Goal: Task Accomplishment & Management: Use online tool/utility

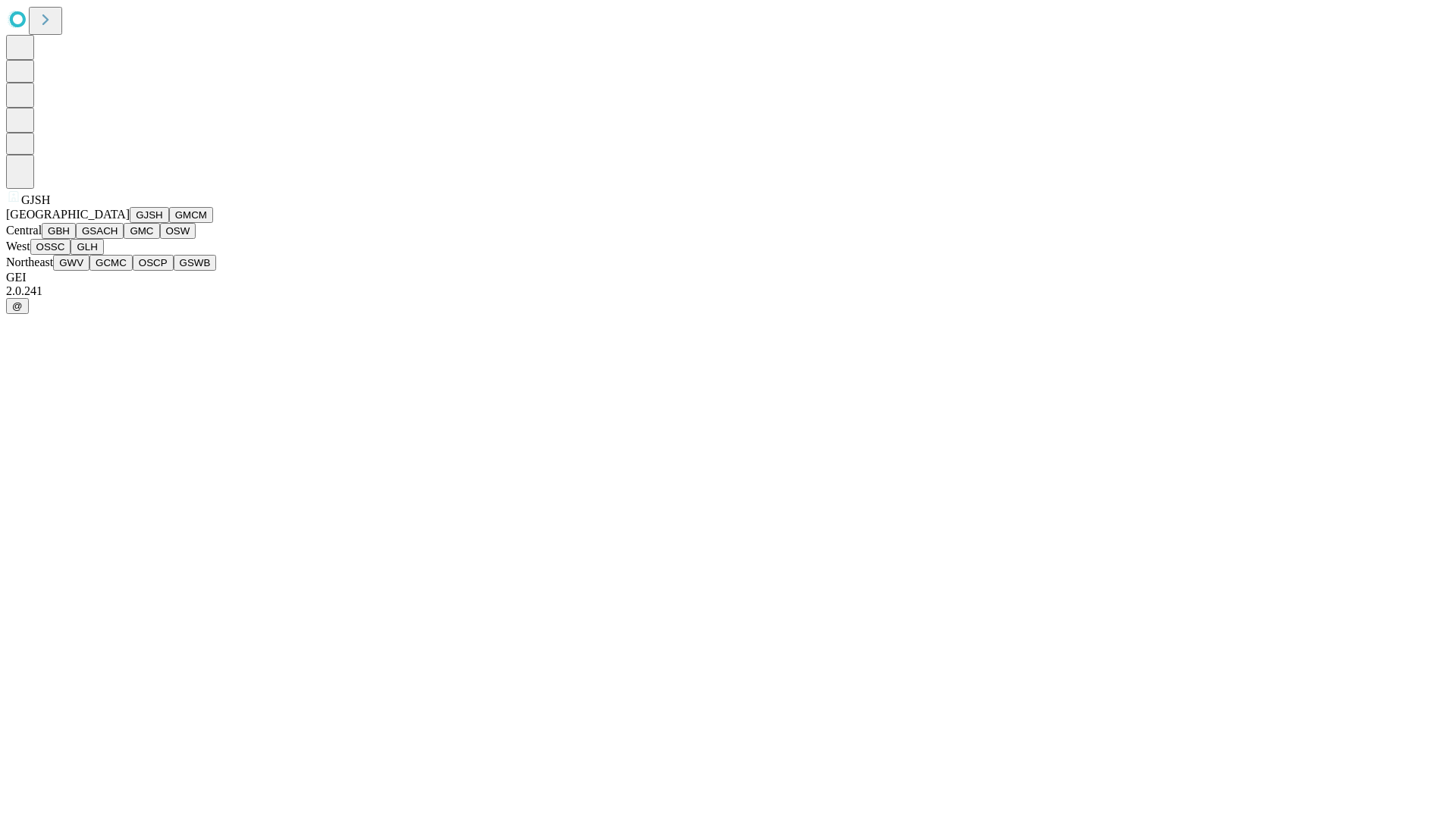
click at [130, 223] on button "GJSH" at bounding box center [149, 214] width 39 height 16
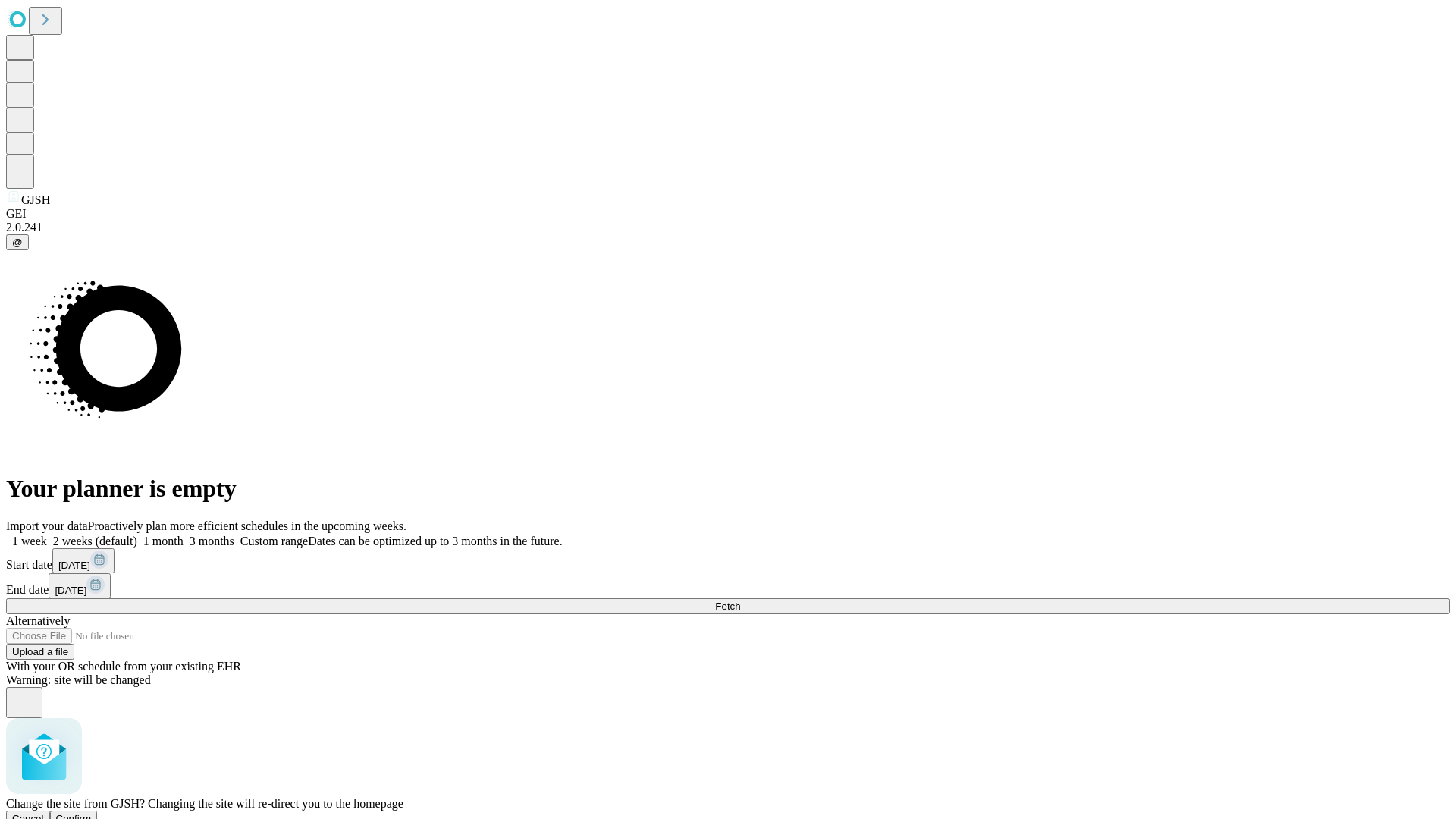
click at [91, 812] on span "Confirm" at bounding box center [74, 818] width 36 height 11
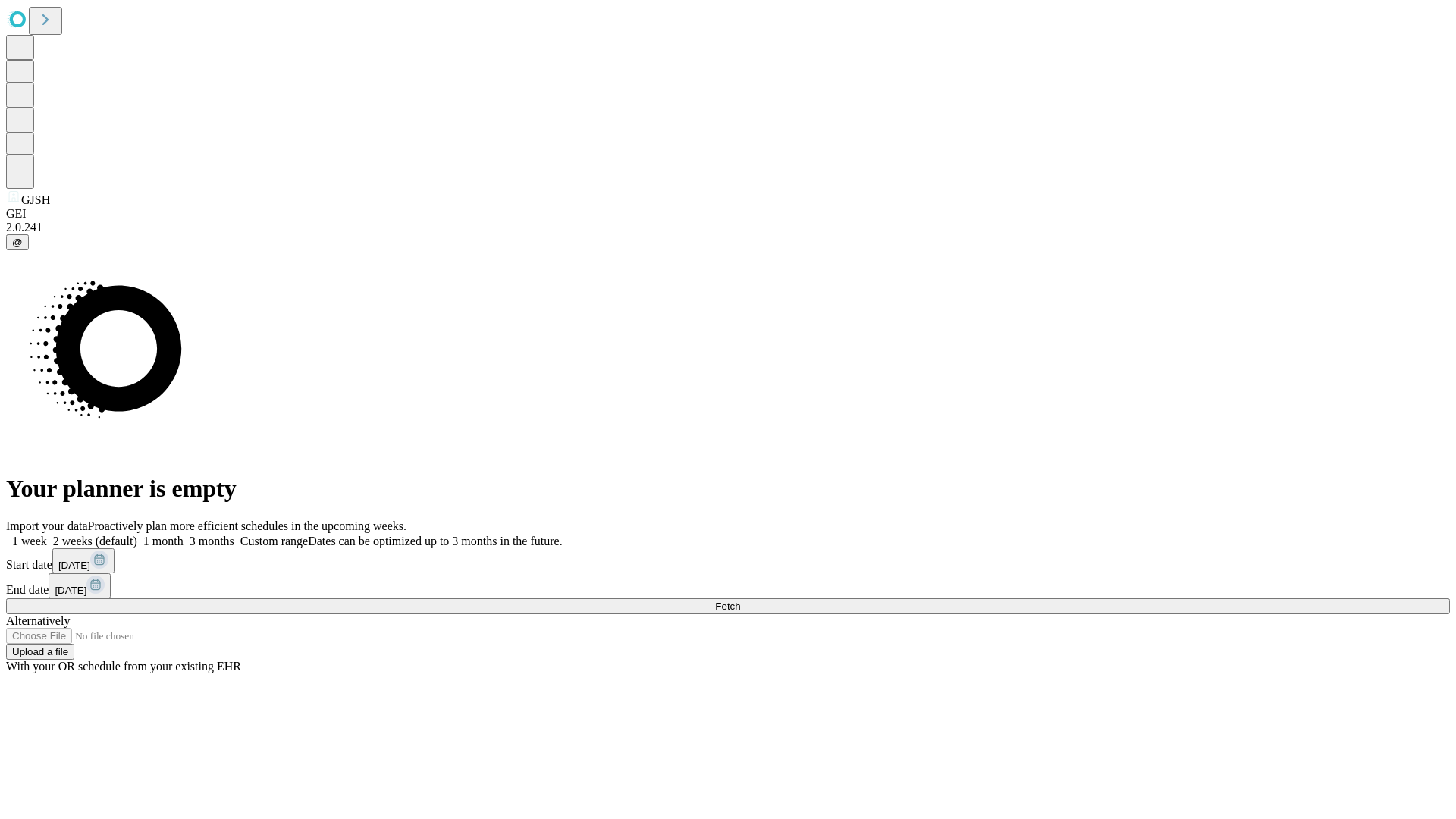
click at [137, 535] on label "2 weeks (default)" at bounding box center [92, 541] width 90 height 13
click at [740, 600] on span "Fetch" at bounding box center [728, 606] width 25 height 11
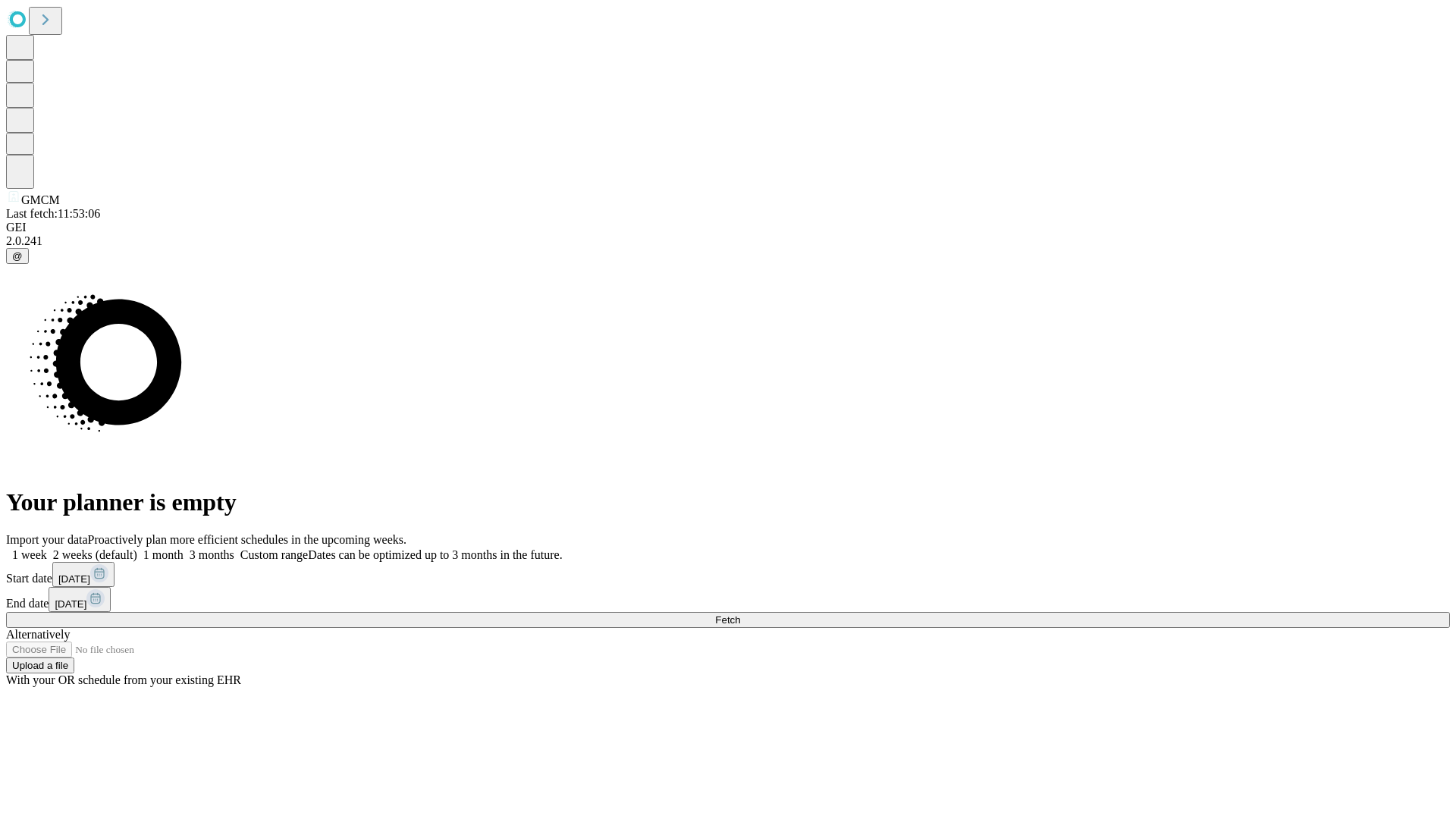
click at [137, 548] on label "2 weeks (default)" at bounding box center [92, 554] width 90 height 13
click at [740, 614] on span "Fetch" at bounding box center [728, 620] width 25 height 11
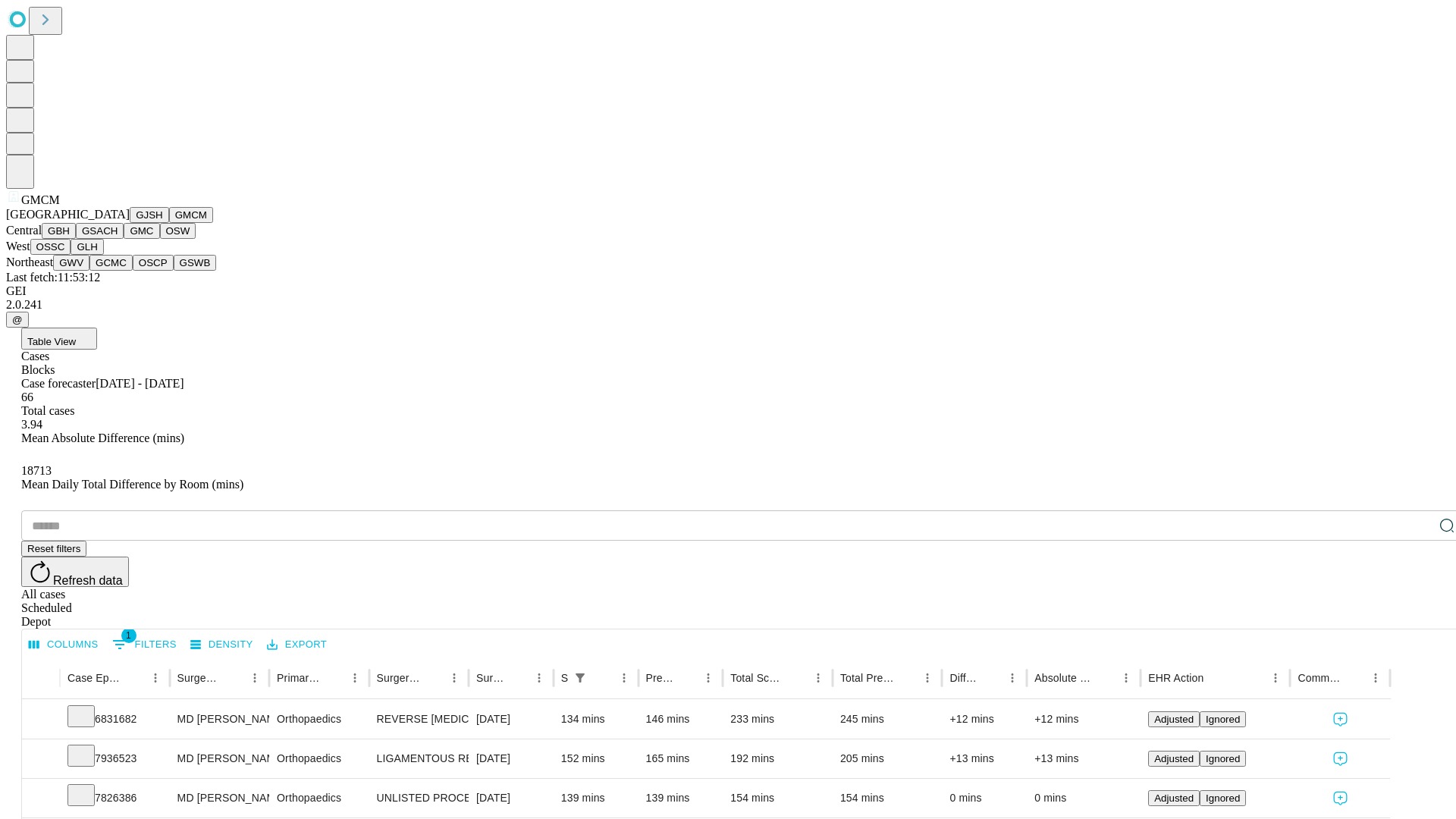
click at [76, 238] on button "GBH" at bounding box center [59, 230] width 34 height 16
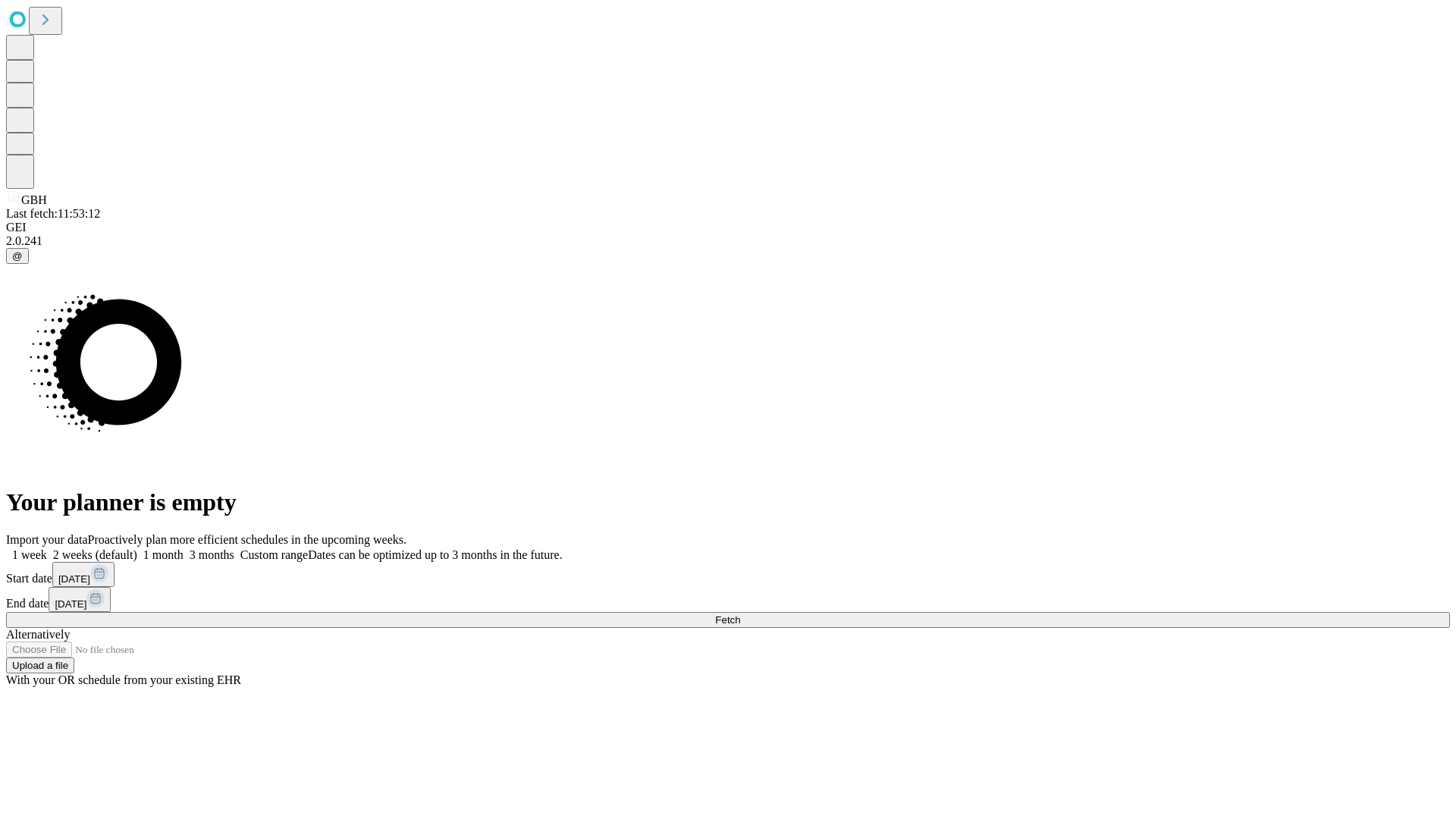
click at [137, 548] on label "2 weeks (default)" at bounding box center [92, 554] width 90 height 13
click at [740, 614] on span "Fetch" at bounding box center [728, 620] width 25 height 11
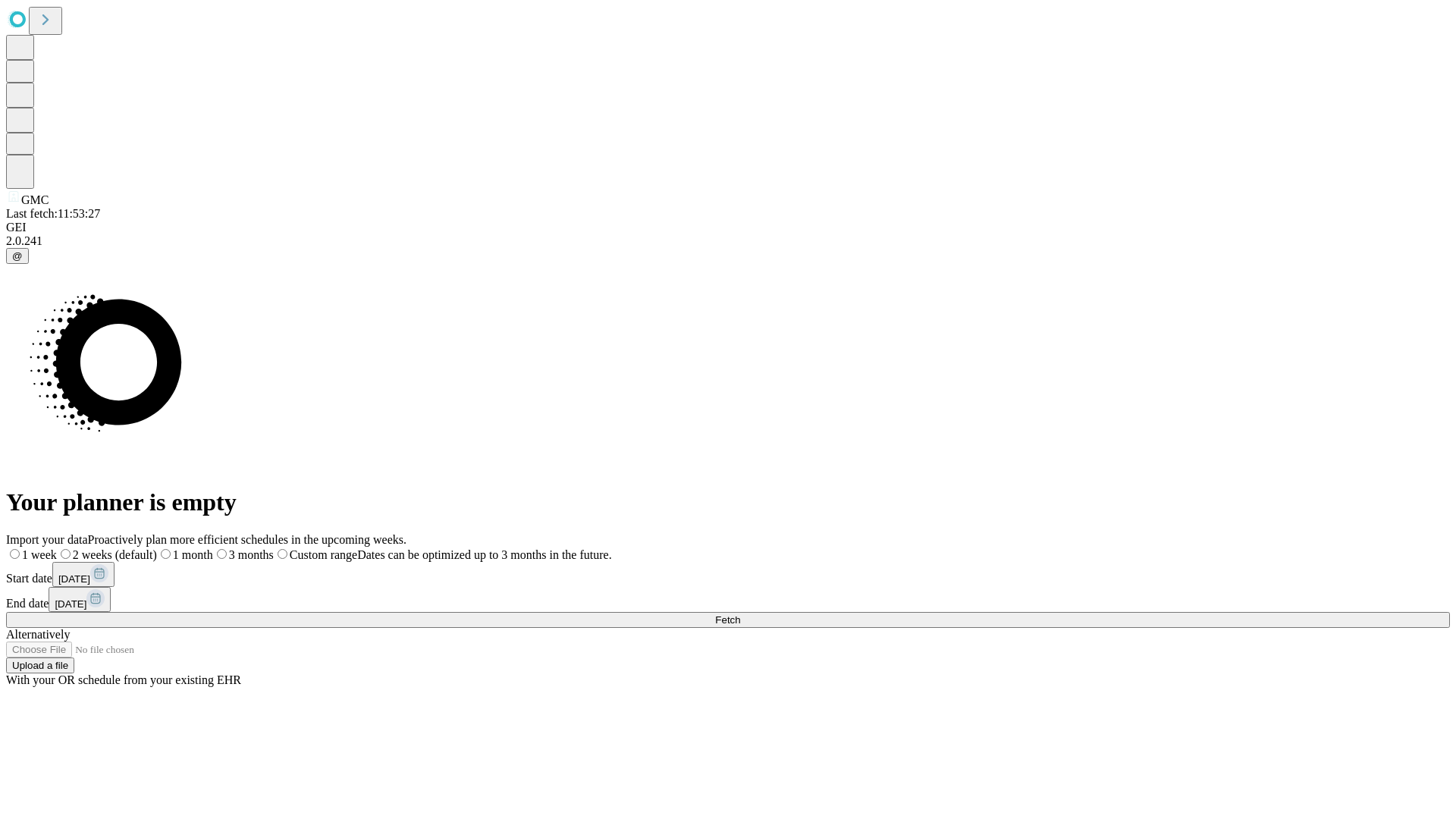
click at [157, 548] on label "2 weeks (default)" at bounding box center [107, 554] width 100 height 13
click at [740, 614] on span "Fetch" at bounding box center [728, 620] width 25 height 11
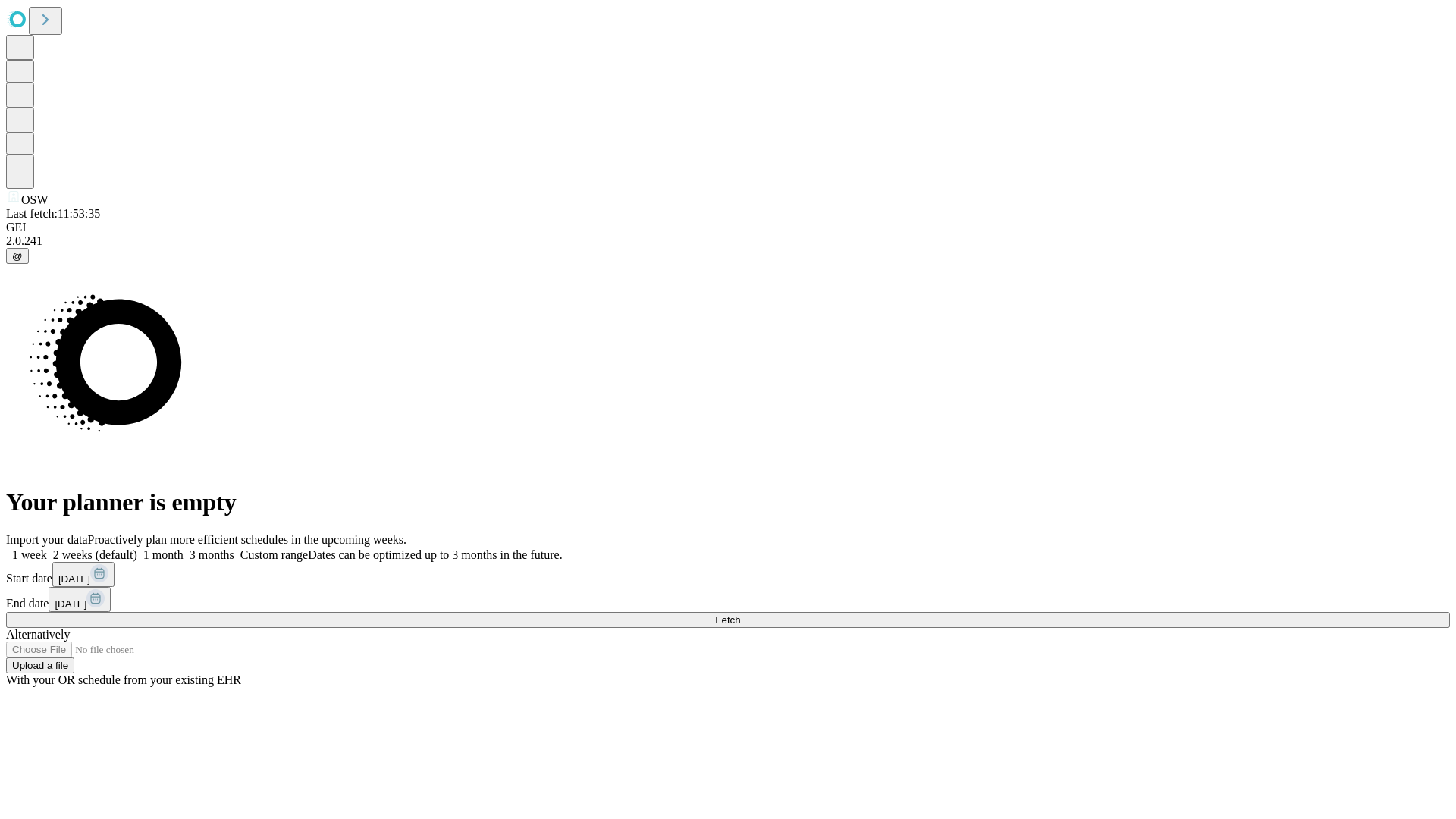
click at [137, 548] on label "2 weeks (default)" at bounding box center [92, 554] width 90 height 13
click at [740, 614] on span "Fetch" at bounding box center [728, 620] width 25 height 11
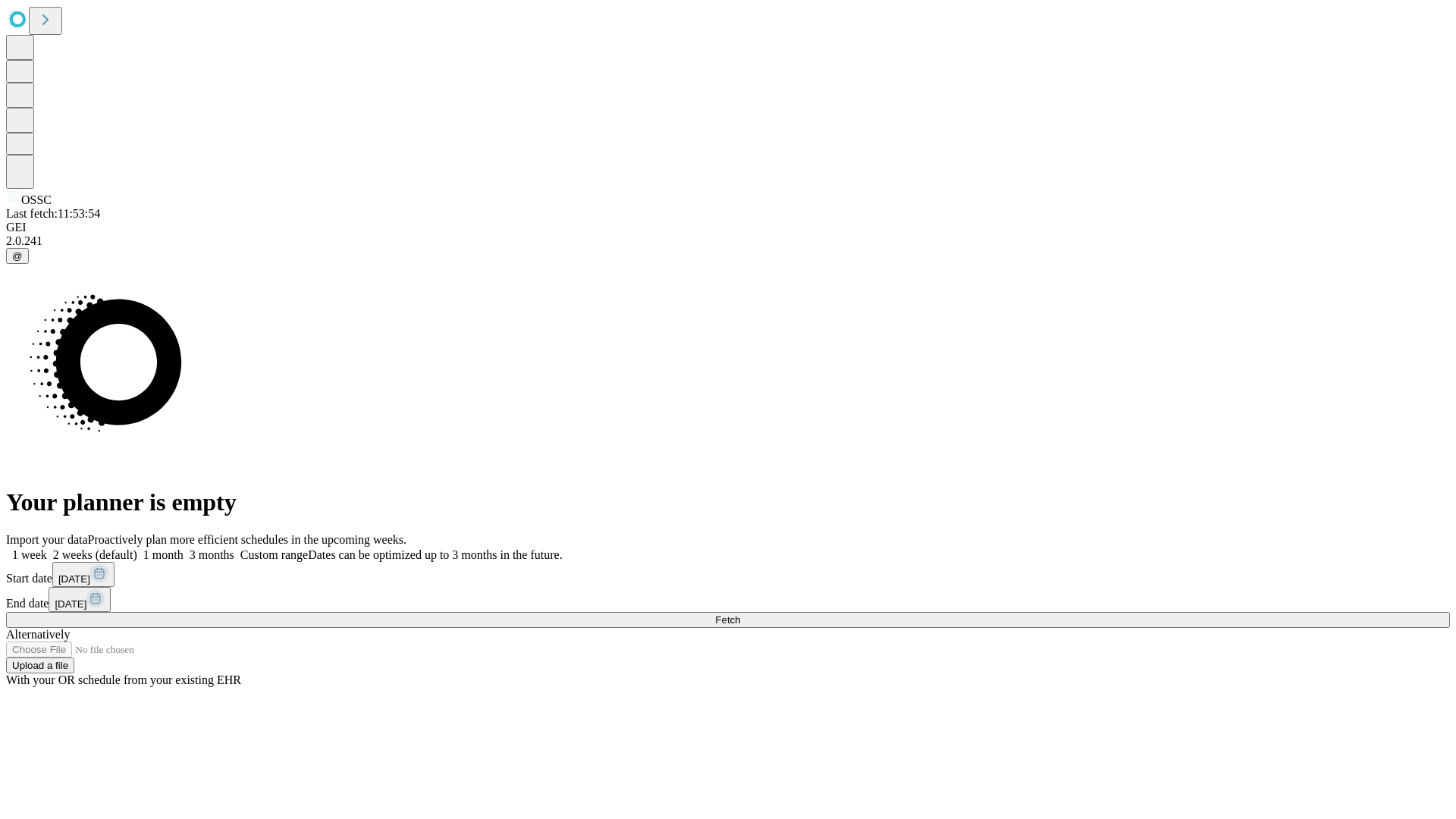
click at [137, 548] on label "2 weeks (default)" at bounding box center [92, 554] width 90 height 13
click at [740, 614] on span "Fetch" at bounding box center [728, 620] width 25 height 11
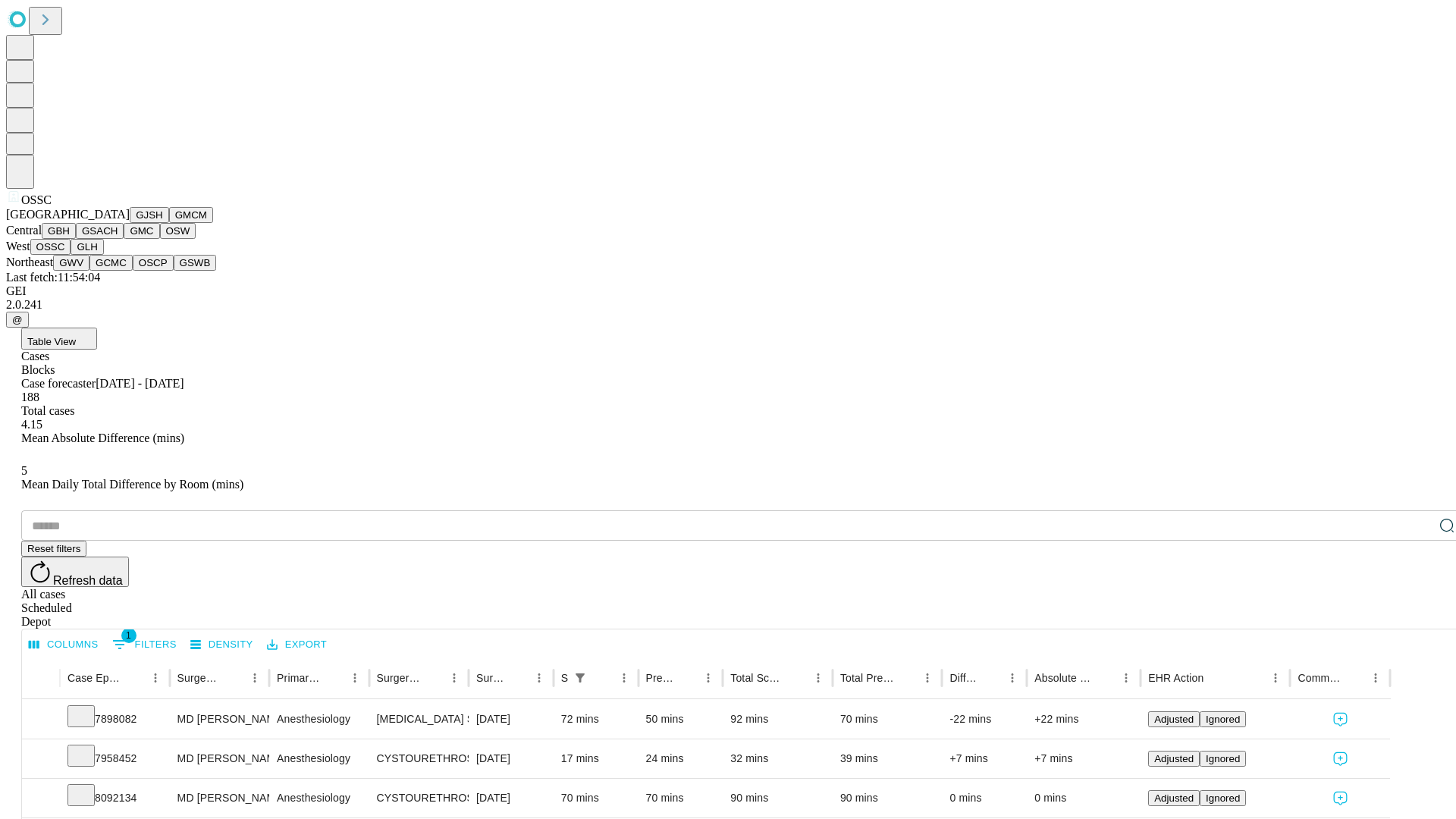
click at [103, 255] on button "GLH" at bounding box center [87, 246] width 33 height 16
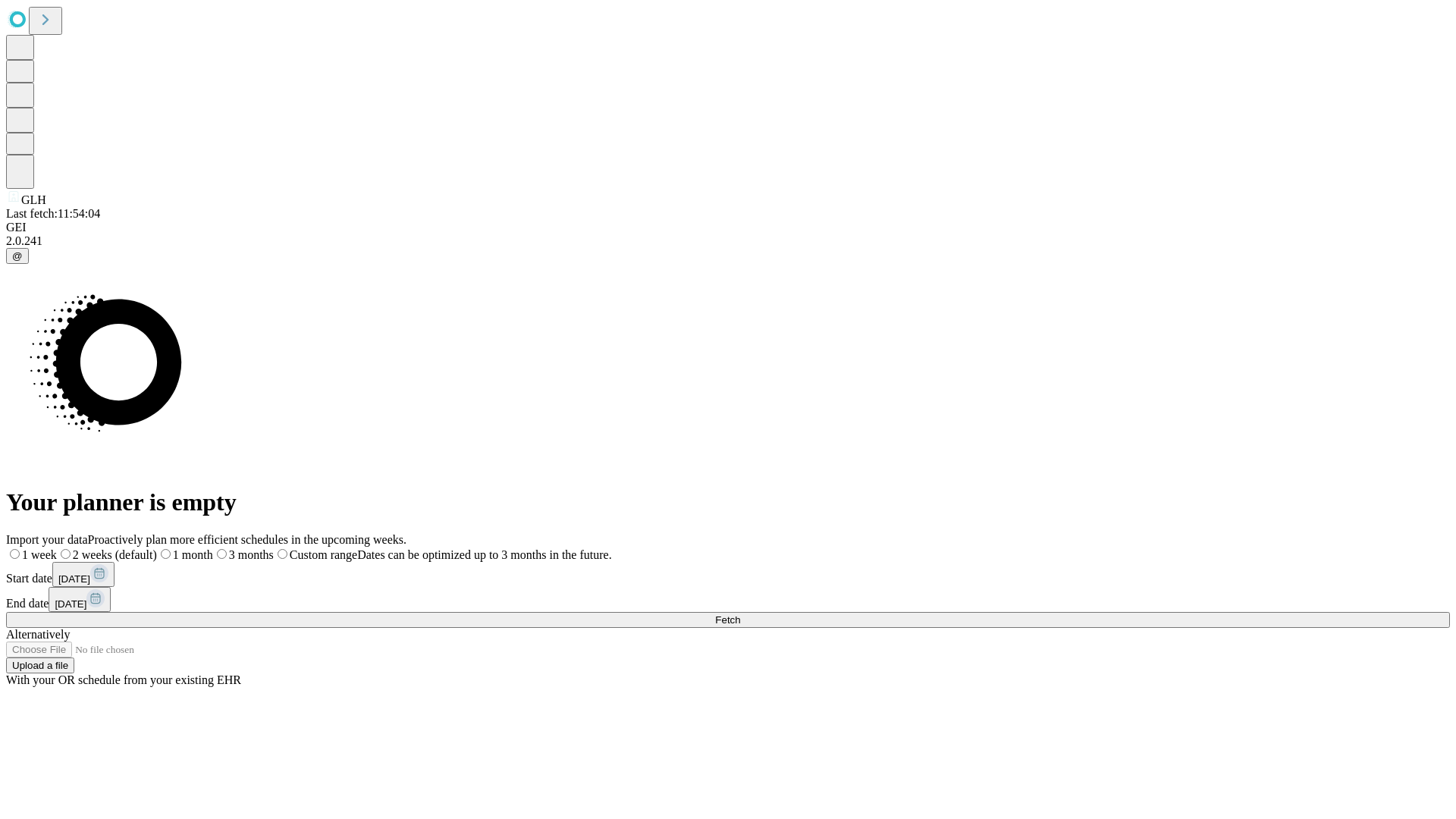
click at [157, 548] on label "2 weeks (default)" at bounding box center [107, 554] width 100 height 13
click at [740, 614] on span "Fetch" at bounding box center [728, 620] width 25 height 11
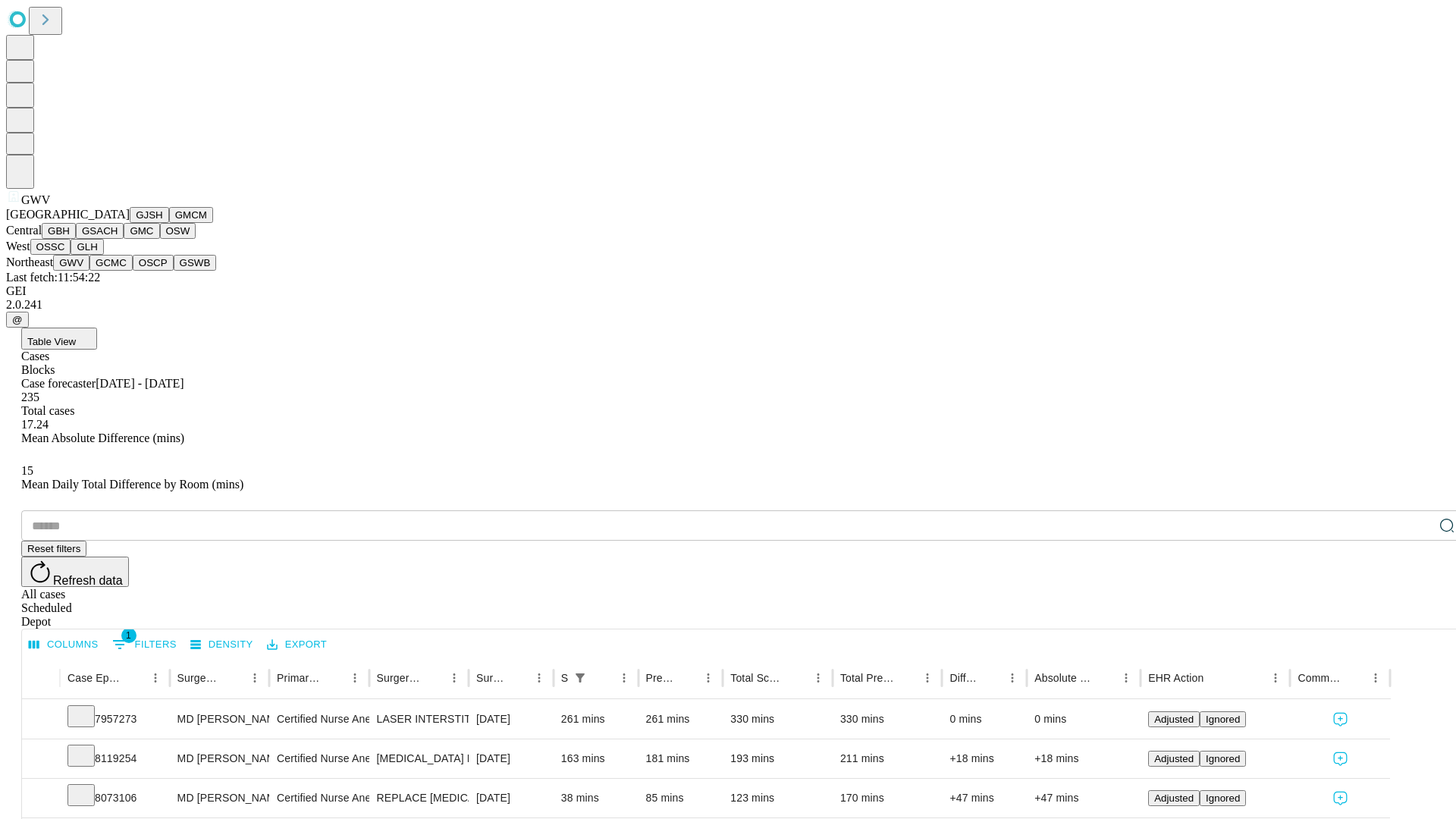
click at [118, 270] on button "GCMC" at bounding box center [111, 262] width 43 height 16
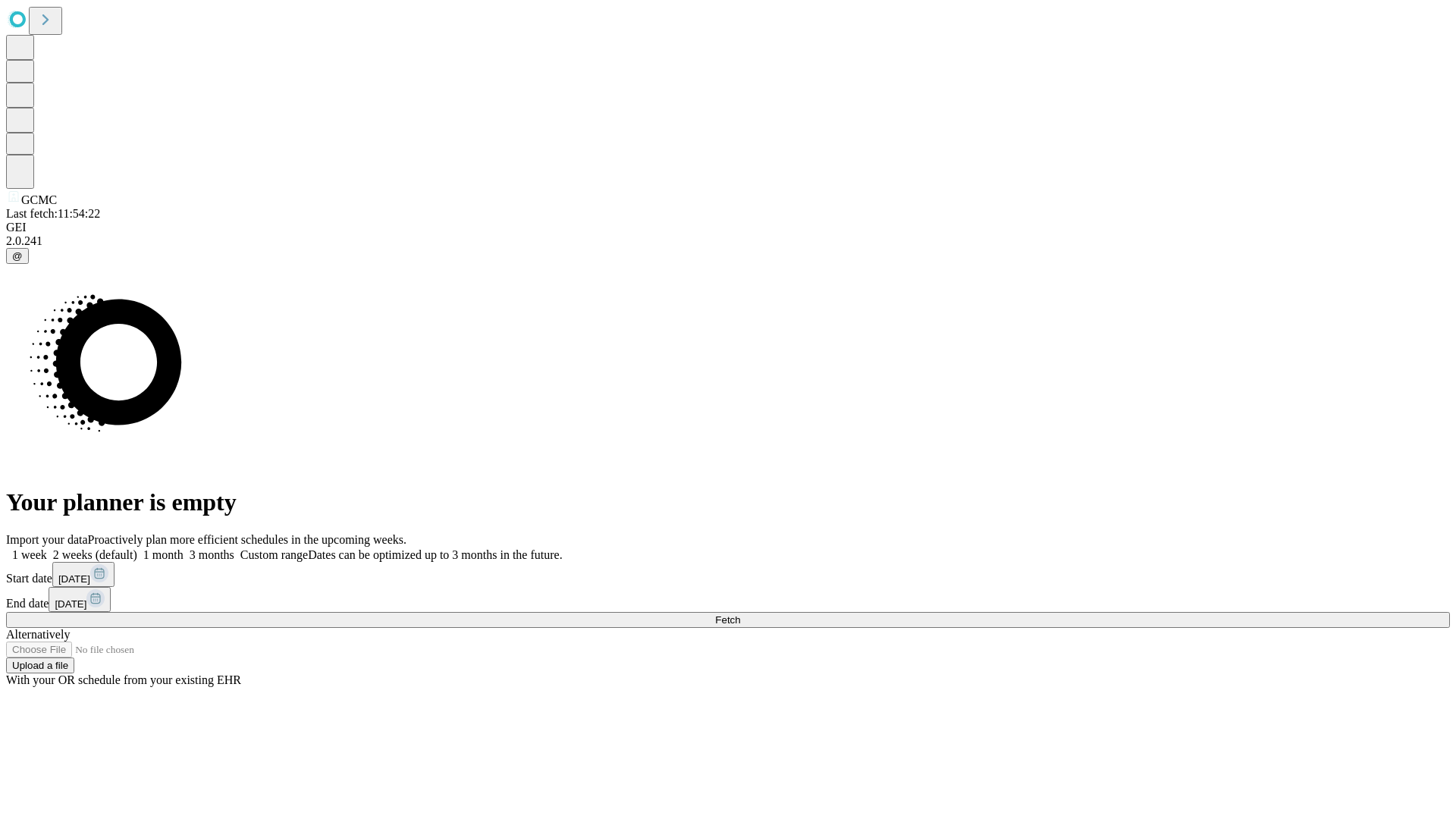
click at [137, 548] on label "2 weeks (default)" at bounding box center [92, 554] width 90 height 13
click at [740, 614] on span "Fetch" at bounding box center [728, 620] width 25 height 11
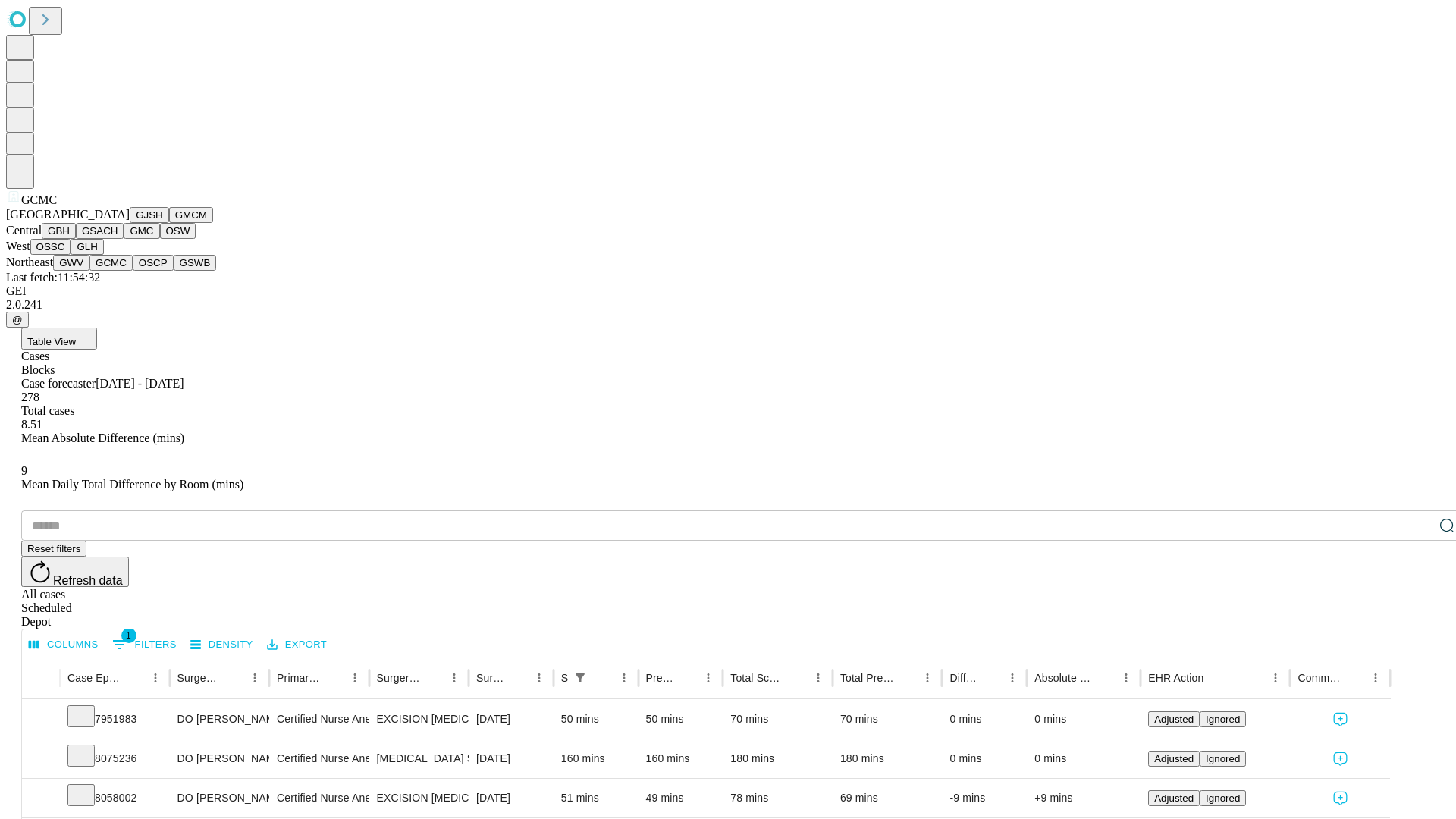
click at [132, 270] on button "OSCP" at bounding box center [153, 262] width 41 height 16
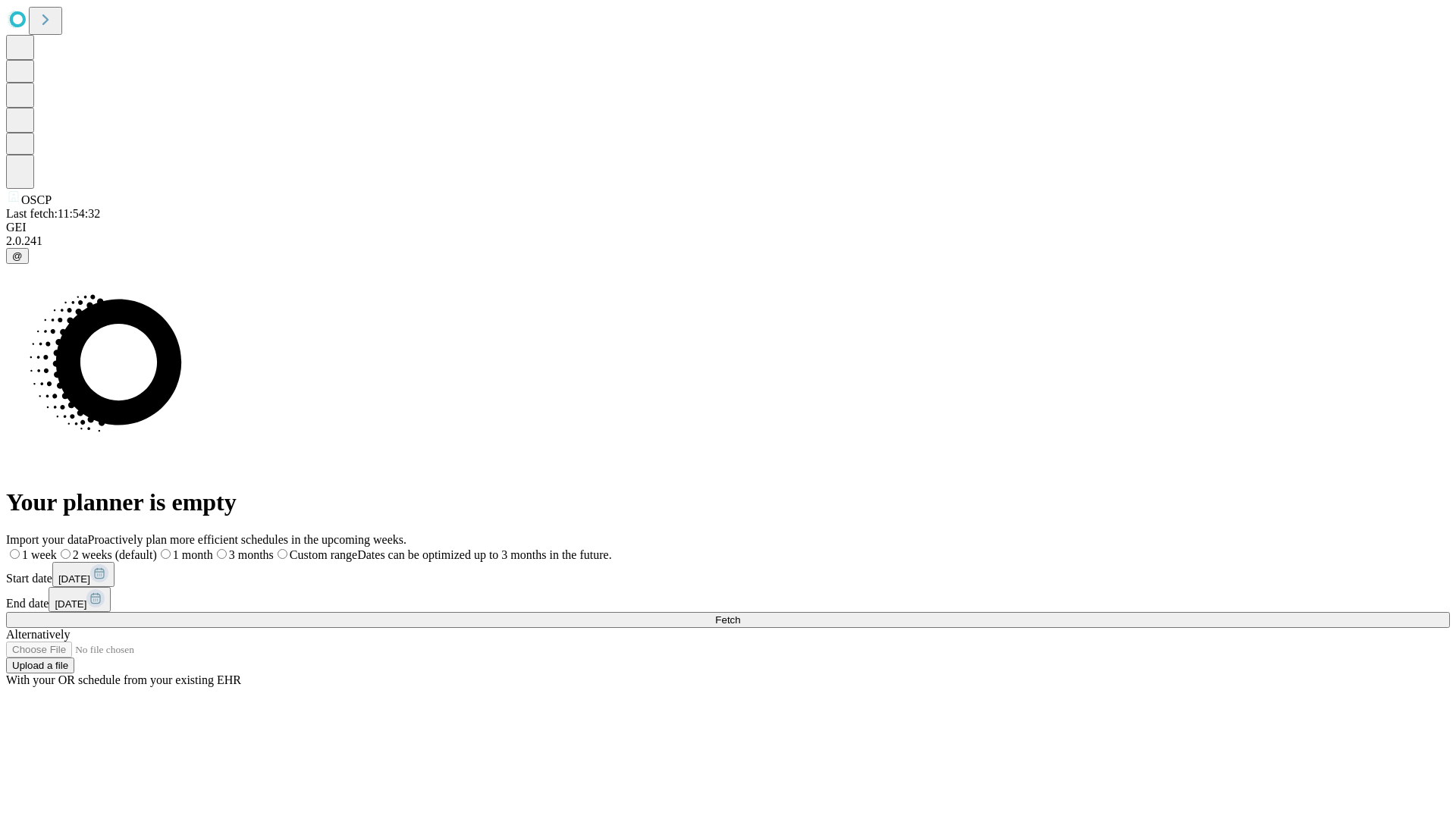
click at [740, 614] on span "Fetch" at bounding box center [728, 620] width 25 height 11
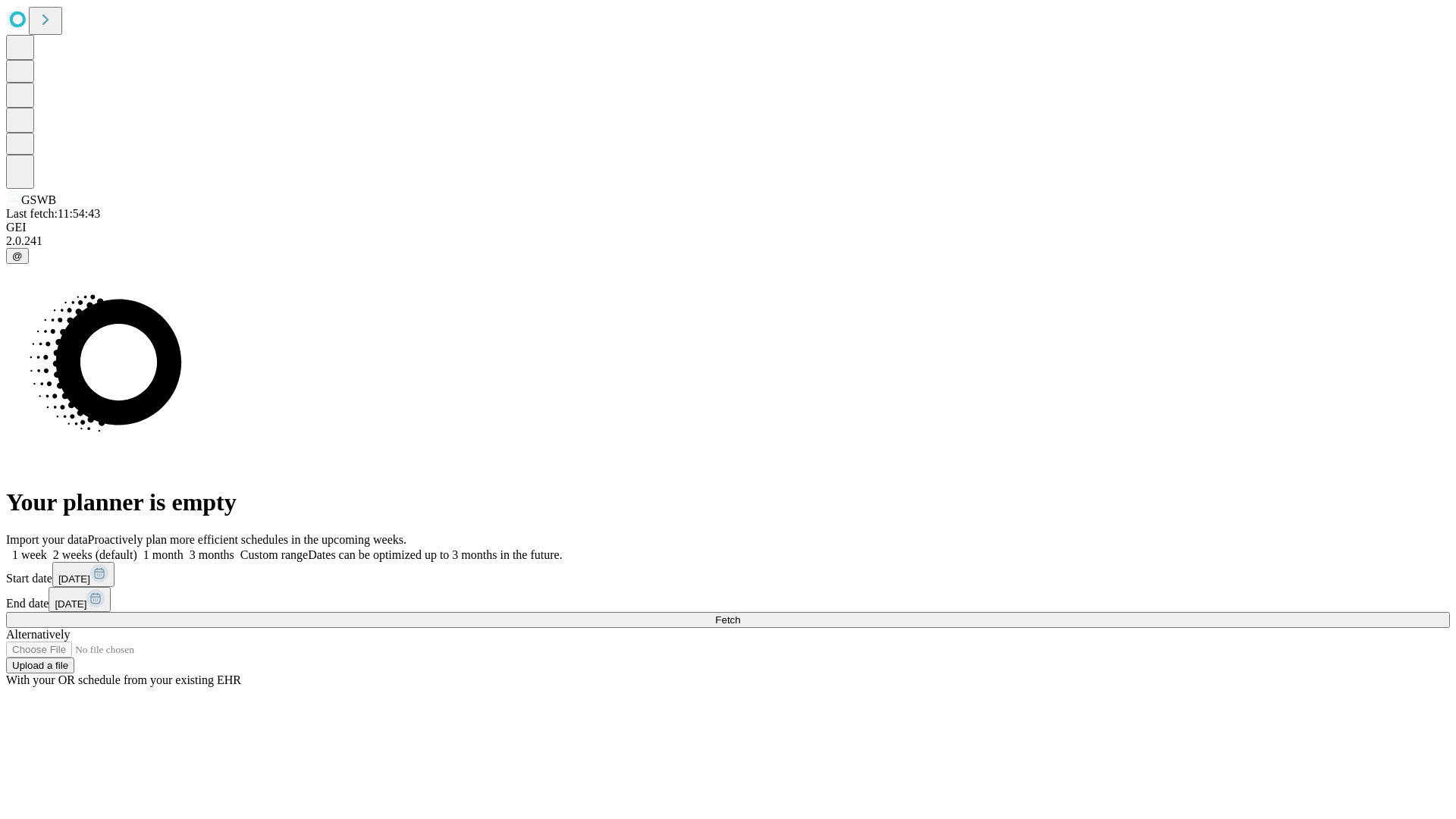
click at [137, 548] on label "2 weeks (default)" at bounding box center [92, 554] width 90 height 13
click at [740, 614] on span "Fetch" at bounding box center [728, 620] width 25 height 11
